Goal: Browse casually

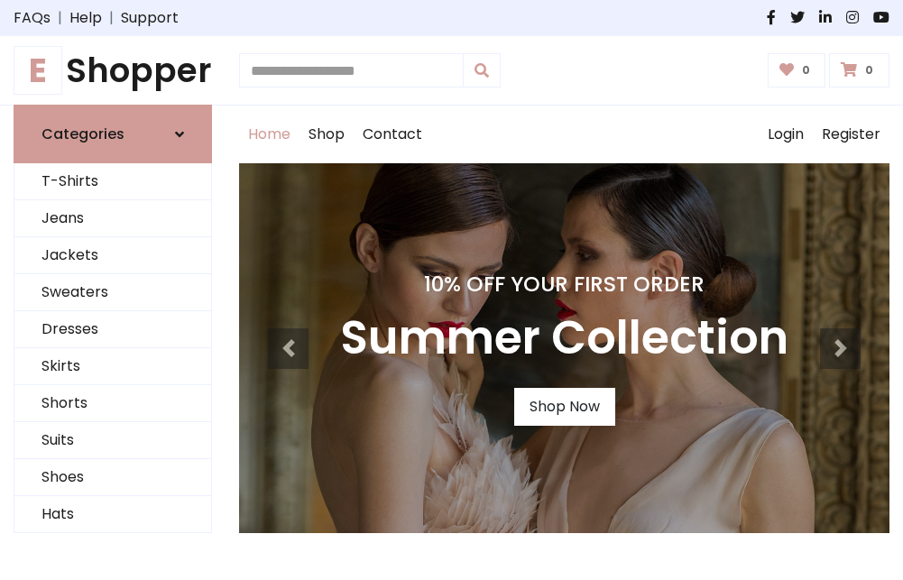
click at [451, 290] on h4 "10% Off Your First Order" at bounding box center [564, 284] width 449 height 25
click at [564, 407] on link "Shop Now" at bounding box center [564, 407] width 101 height 38
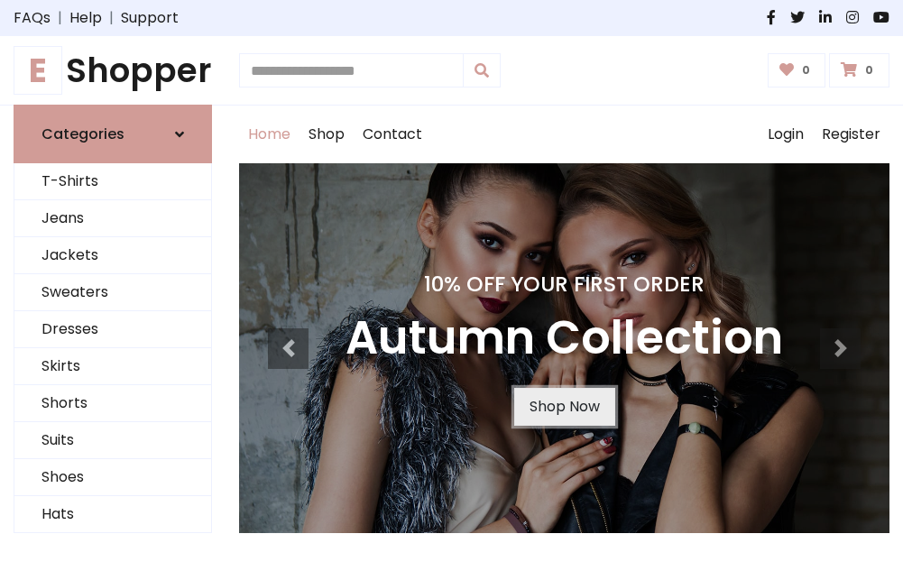
click at [564, 407] on link "Shop Now" at bounding box center [564, 407] width 101 height 38
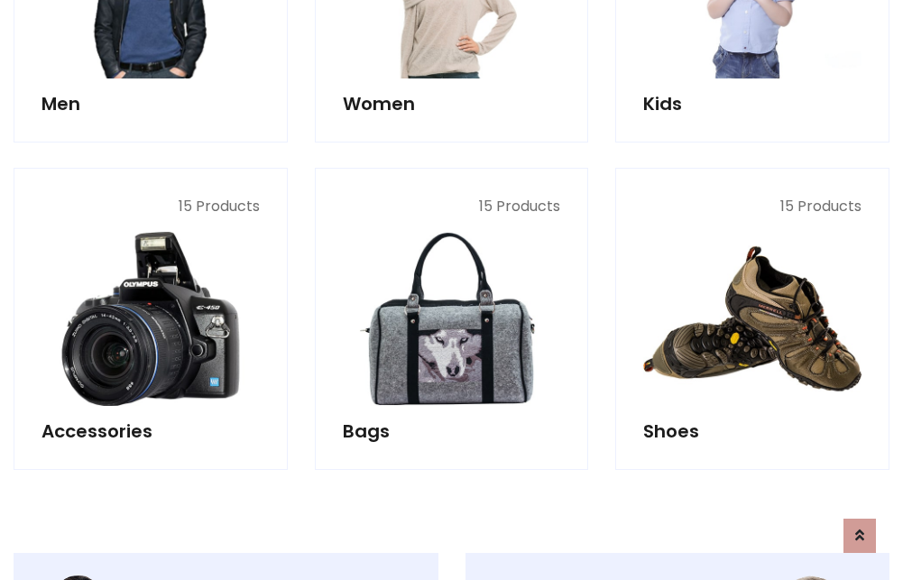
scroll to position [1800, 0]
